Goal: Task Accomplishment & Management: Complete application form

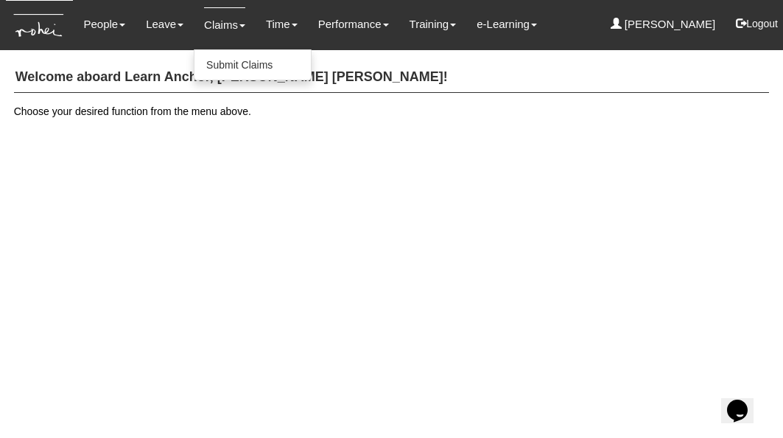
click at [212, 22] on link "Claims" at bounding box center [224, 24] width 41 height 35
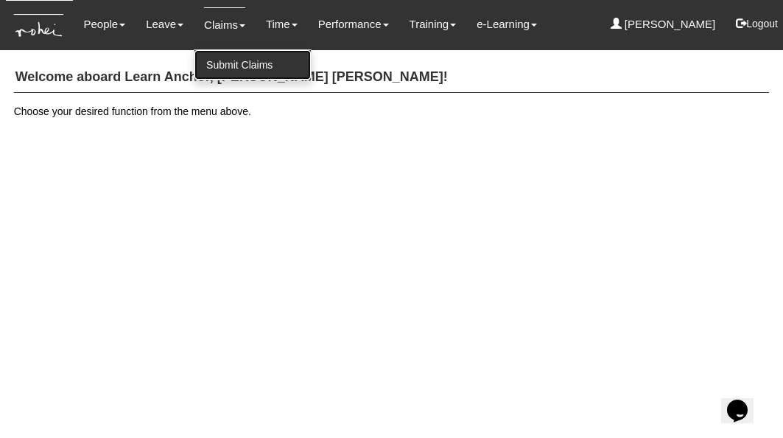
click at [222, 59] on link "Submit Claims" at bounding box center [253, 64] width 116 height 29
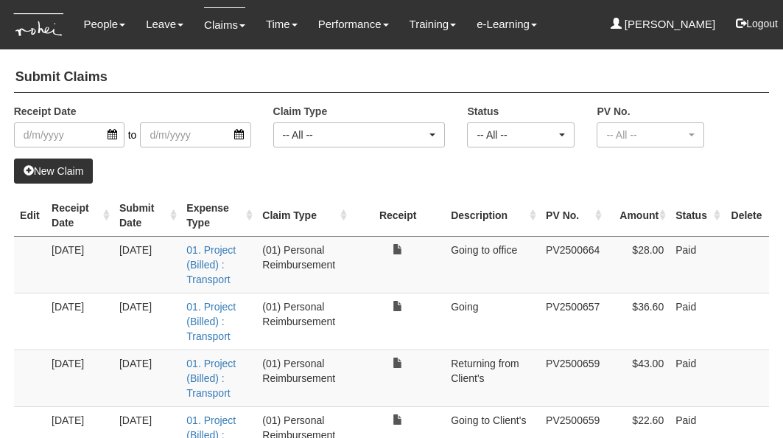
select select "50"
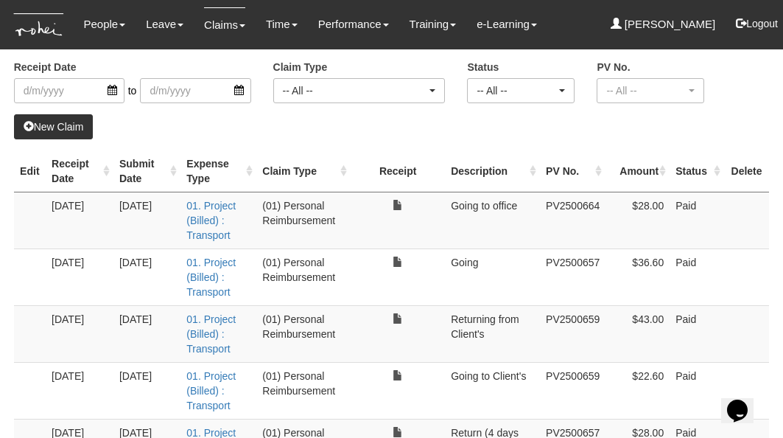
scroll to position [38, 0]
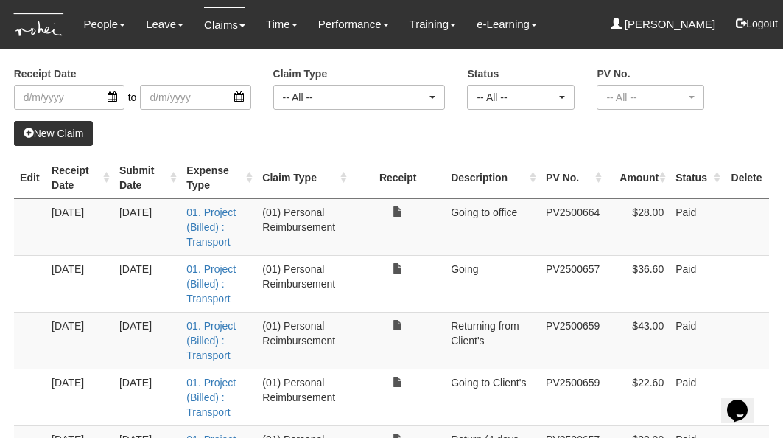
click at [54, 133] on link "New Claim" at bounding box center [54, 133] width 80 height 25
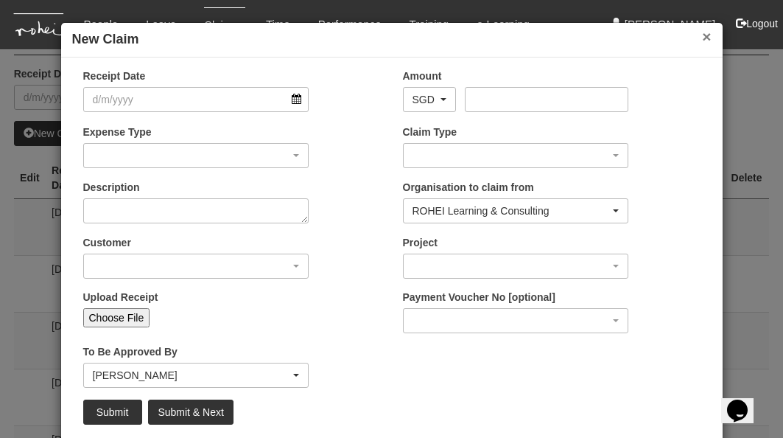
click at [707, 35] on button "×" at bounding box center [706, 36] width 9 height 15
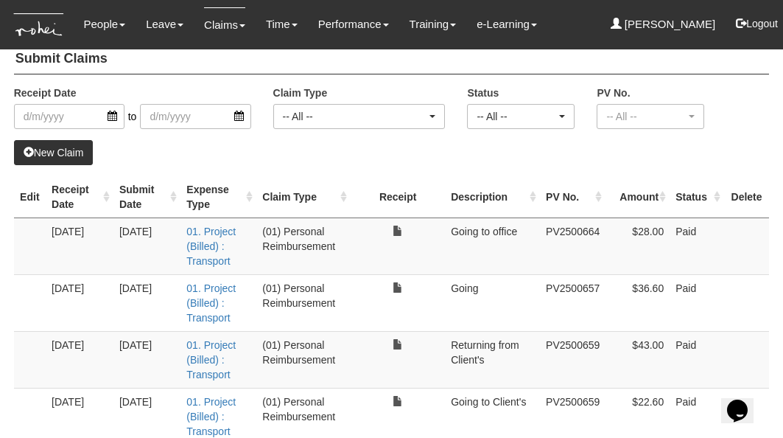
scroll to position [14, 0]
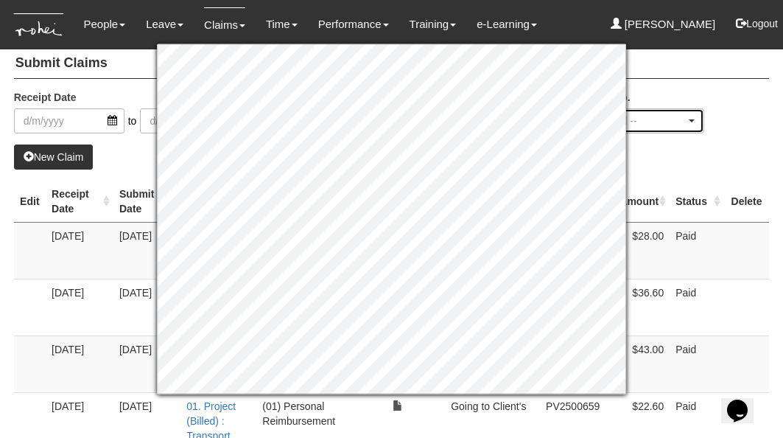
click at [687, 119] on div "-- All --" at bounding box center [650, 120] width 88 height 15
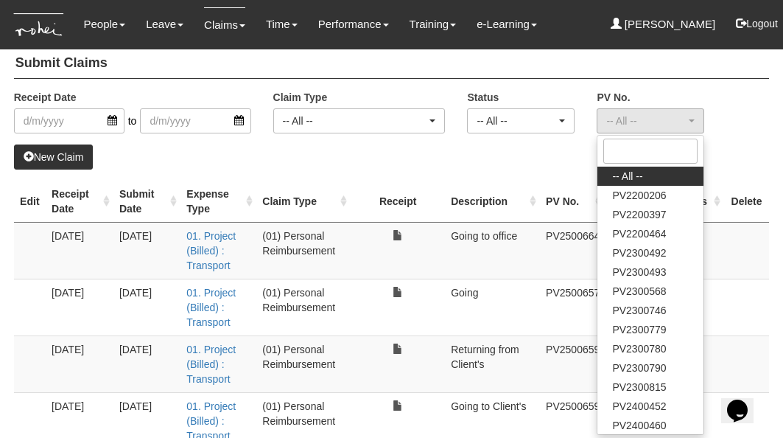
click at [734, 127] on div "Receipt Date to Claim Type -- All -- (01) Personal Reimbursement (02) Advance D…" at bounding box center [392, 117] width 778 height 55
